Goal: Information Seeking & Learning: Learn about a topic

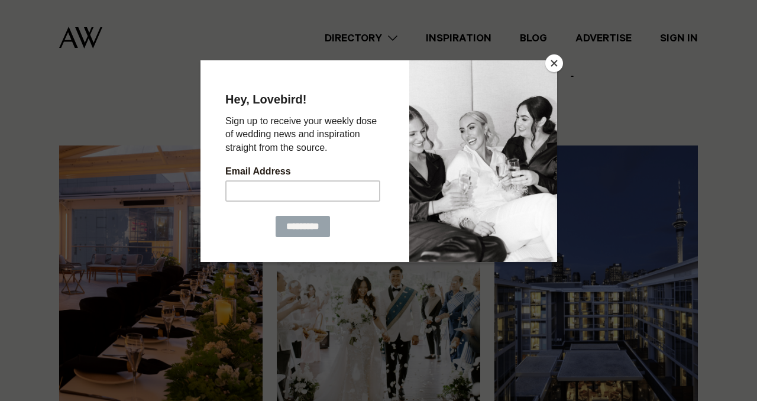
scroll to position [734, 0]
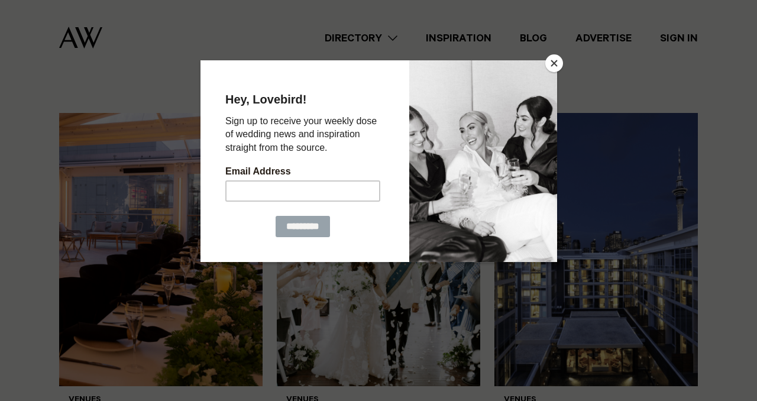
click at [558, 64] on button "Close" at bounding box center [554, 63] width 18 height 18
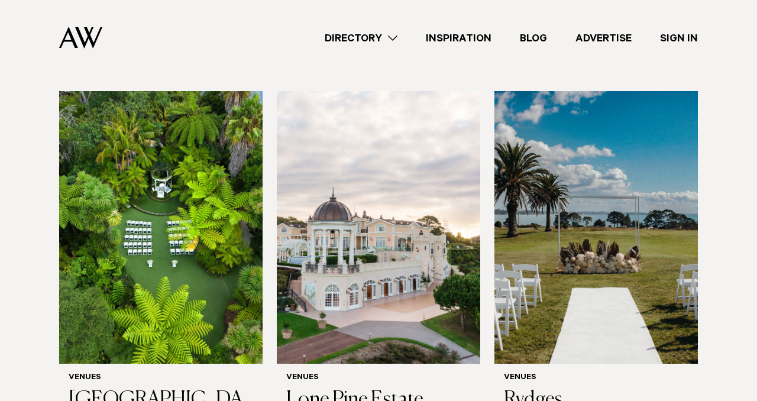
scroll to position [1167, 0]
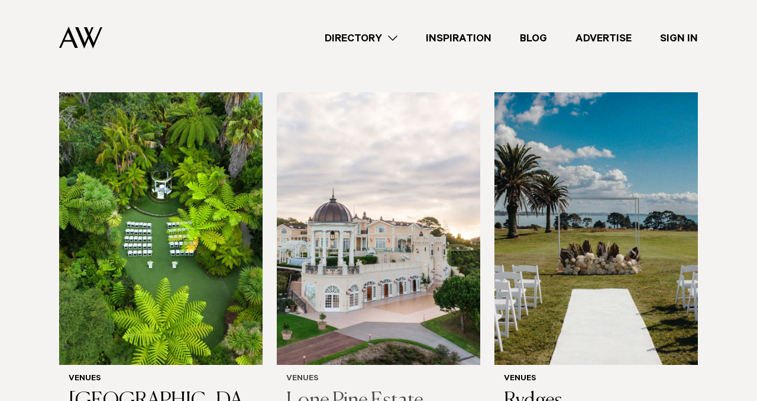
click at [380, 303] on img at bounding box center [378, 228] width 203 height 273
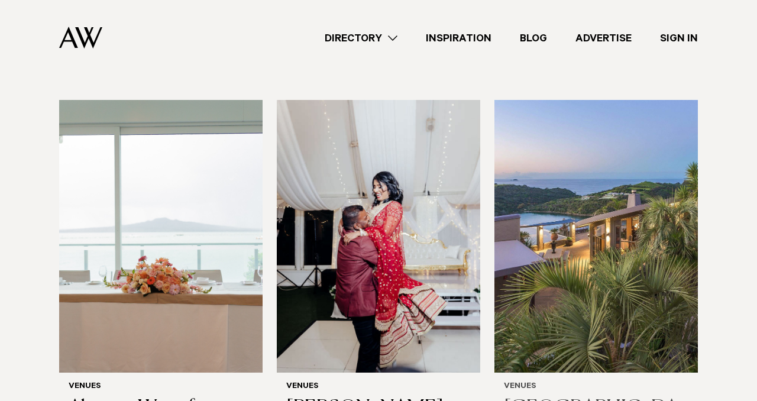
scroll to position [4018, 0]
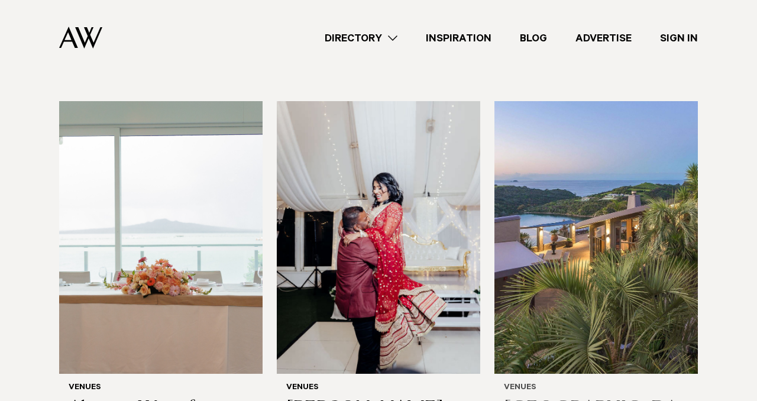
click at [613, 101] on img at bounding box center [596, 237] width 203 height 273
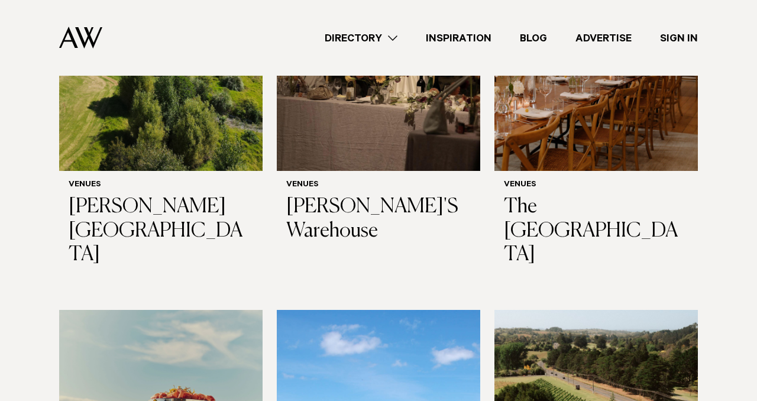
scroll to position [5385, 0]
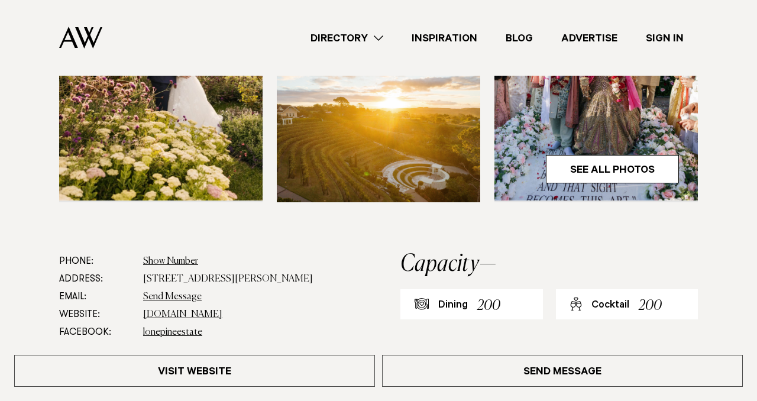
scroll to position [429, 0]
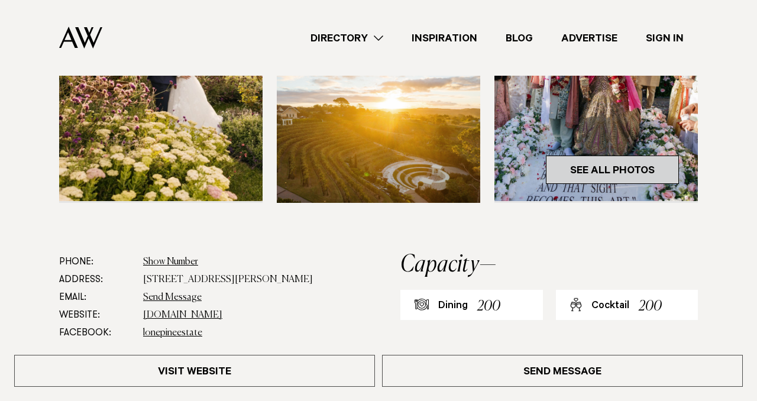
click at [634, 170] on link "See All Photos" at bounding box center [612, 170] width 133 height 28
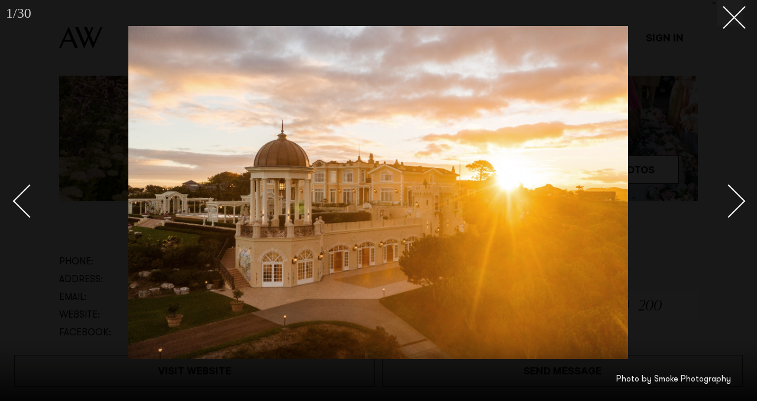
click at [742, 212] on link at bounding box center [722, 200] width 41 height 59
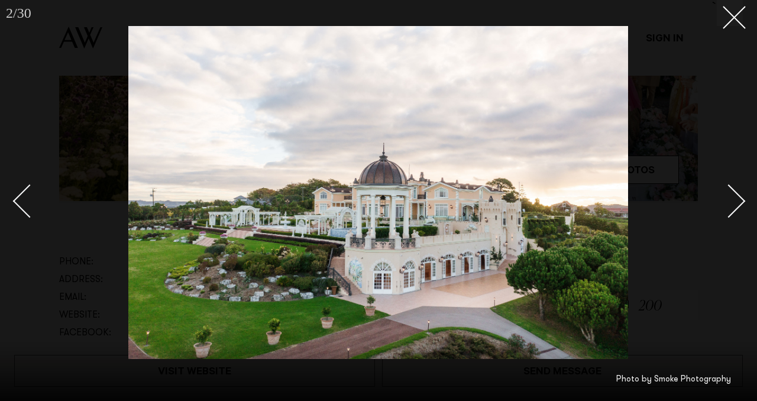
click at [738, 208] on div "Next slide" at bounding box center [729, 202] width 34 height 34
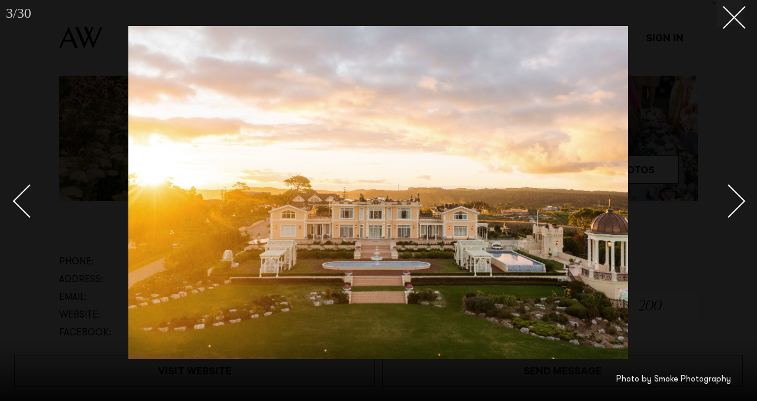
click at [737, 208] on div "Next slide" at bounding box center [729, 202] width 34 height 34
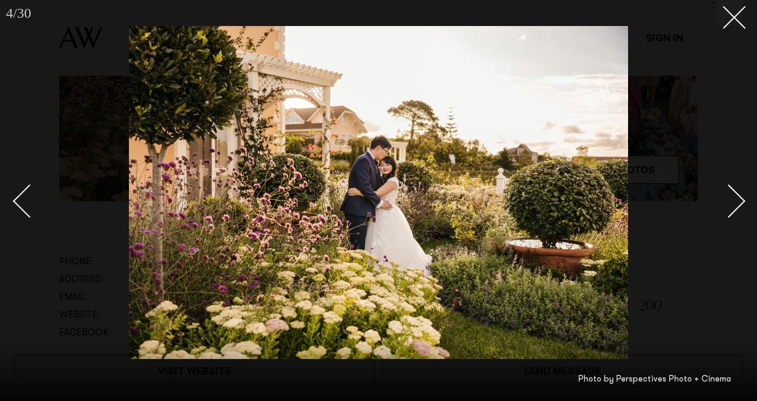
click at [737, 208] on div "Next slide" at bounding box center [729, 202] width 34 height 34
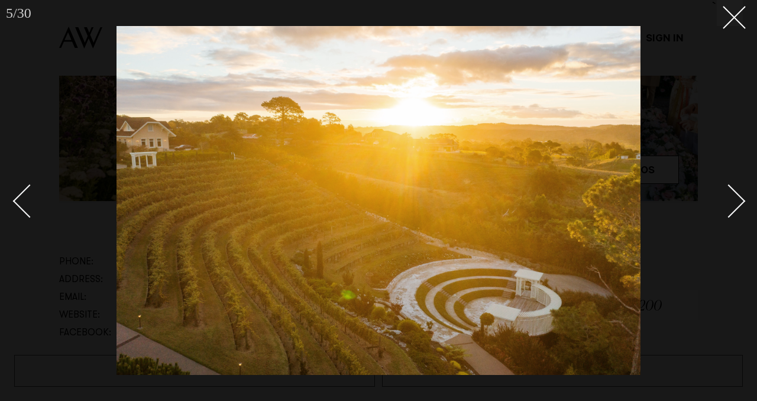
click at [735, 205] on div "Next slide" at bounding box center [729, 202] width 34 height 34
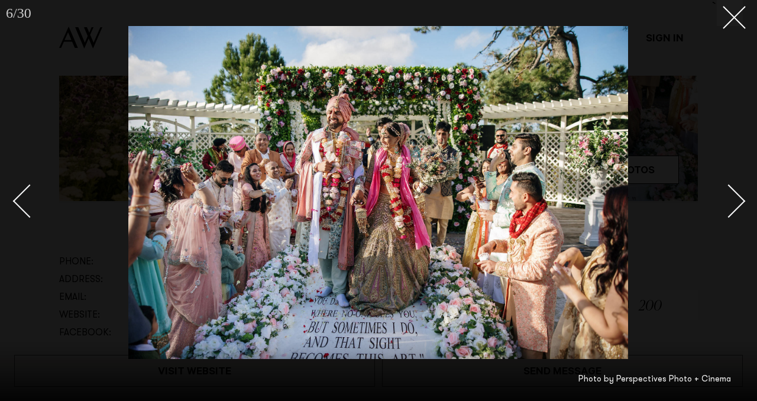
click at [735, 205] on div "Next slide" at bounding box center [729, 202] width 34 height 34
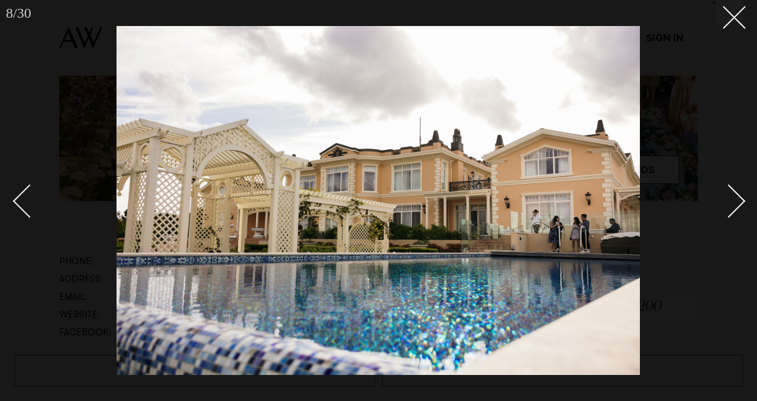
click at [393, 220] on img at bounding box center [379, 200] width 524 height 349
click at [325, 259] on img at bounding box center [379, 200] width 524 height 349
click at [18, 197] on div "Previous slide" at bounding box center [30, 202] width 34 height 34
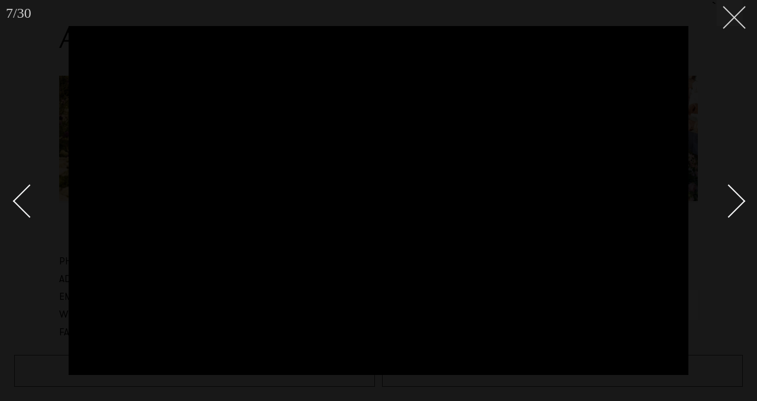
click at [736, 18] on icon at bounding box center [730, 13] width 14 height 14
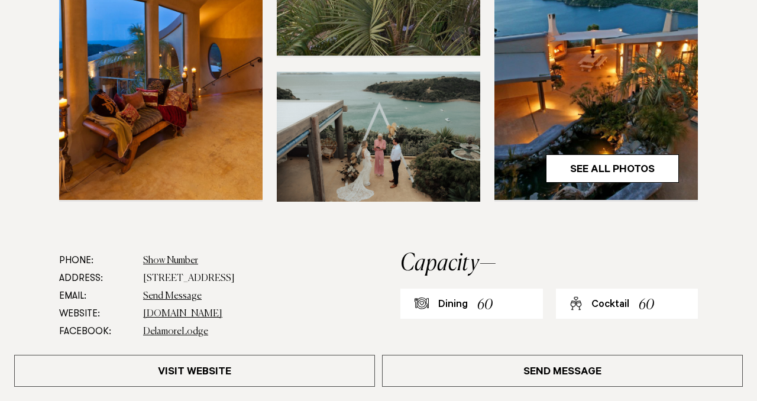
scroll to position [429, 0]
